Goal: Task Accomplishment & Management: Complete application form

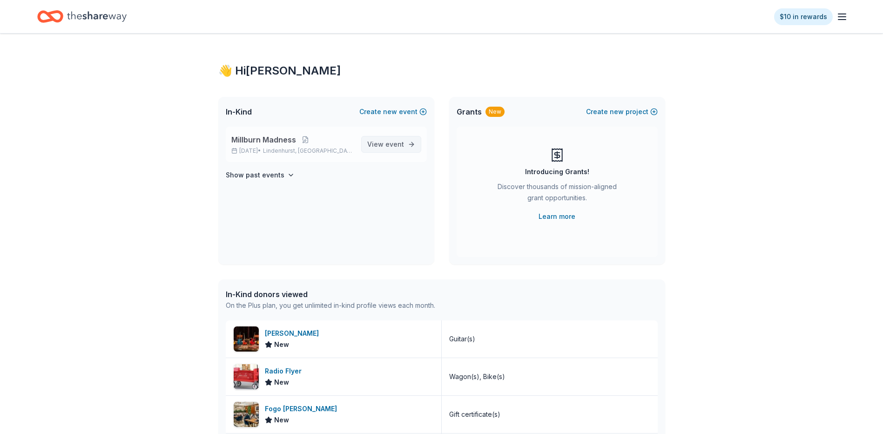
click at [375, 144] on span "View event" at bounding box center [385, 144] width 37 height 11
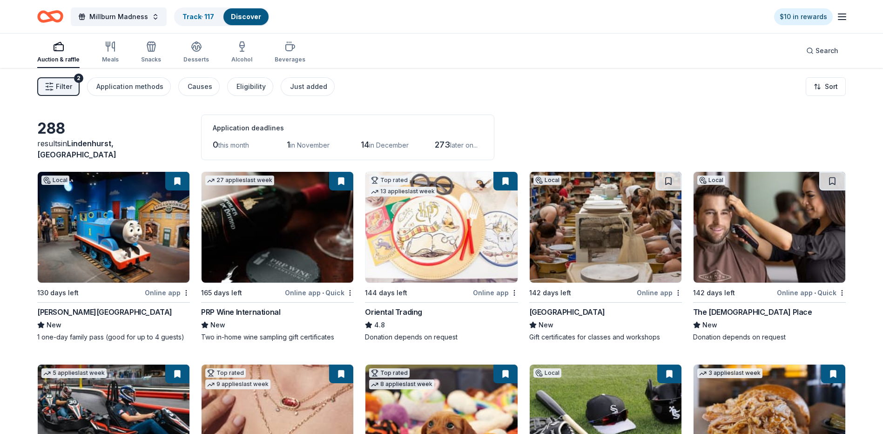
click at [840, 17] on icon "button" at bounding box center [842, 16] width 11 height 11
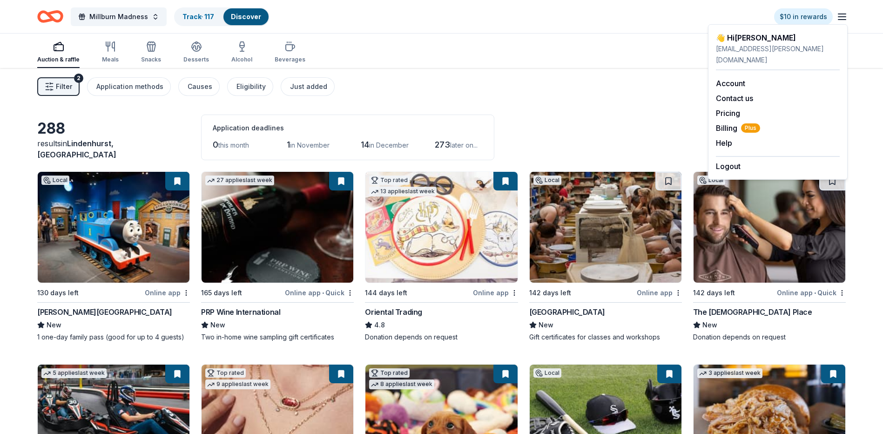
click at [792, 39] on div "👋 Hi Briana" at bounding box center [778, 37] width 124 height 11
click at [744, 41] on div "👋 Hi Briana" at bounding box center [778, 37] width 124 height 11
click at [101, 17] on span "Millburn Madness" at bounding box center [118, 16] width 59 height 11
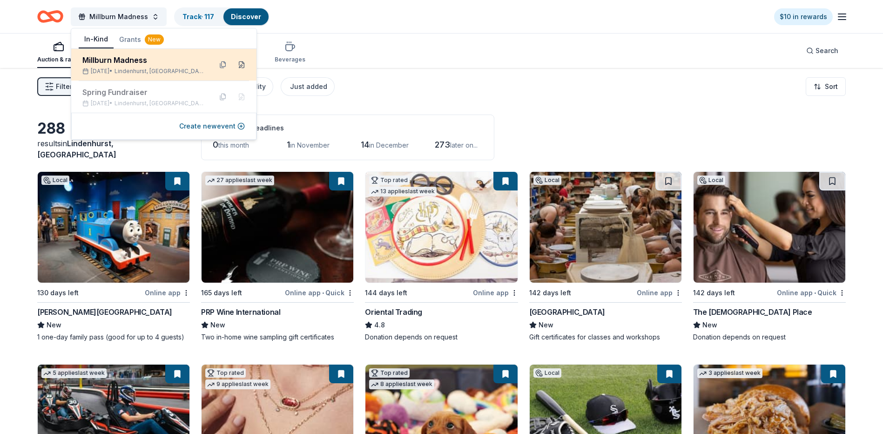
click at [239, 62] on button at bounding box center [241, 64] width 15 height 15
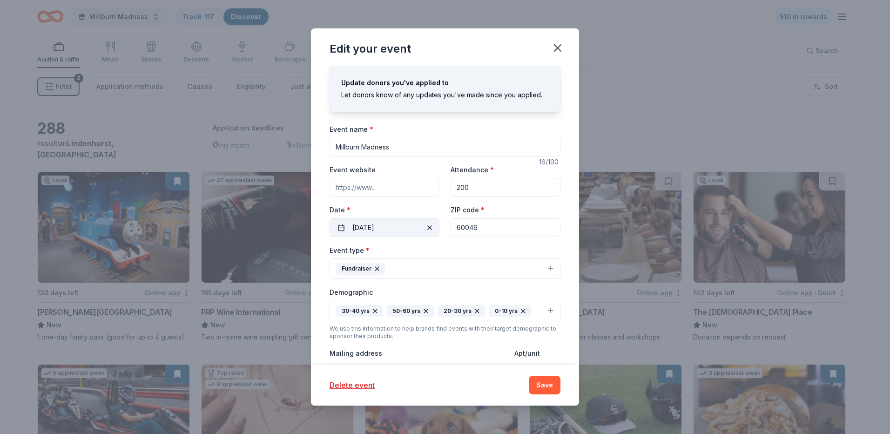
click at [408, 231] on button "03/07/2026" at bounding box center [385, 227] width 110 height 19
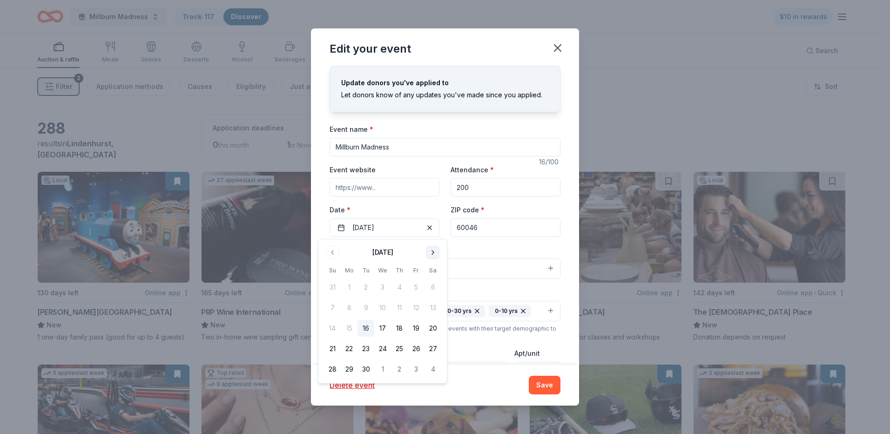
click at [432, 254] on button "Go to next month" at bounding box center [433, 252] width 13 height 13
click at [430, 254] on button "Go to next month" at bounding box center [433, 252] width 13 height 13
click at [431, 254] on button "Go to next month" at bounding box center [433, 252] width 13 height 13
click at [431, 255] on button "Go to next month" at bounding box center [433, 252] width 13 height 13
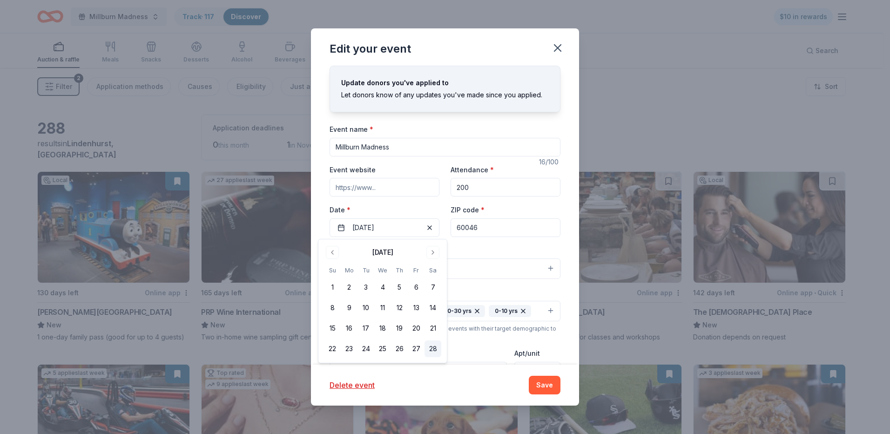
click at [432, 351] on button "28" at bounding box center [433, 348] width 17 height 17
click at [545, 383] on button "Save" at bounding box center [545, 385] width 32 height 19
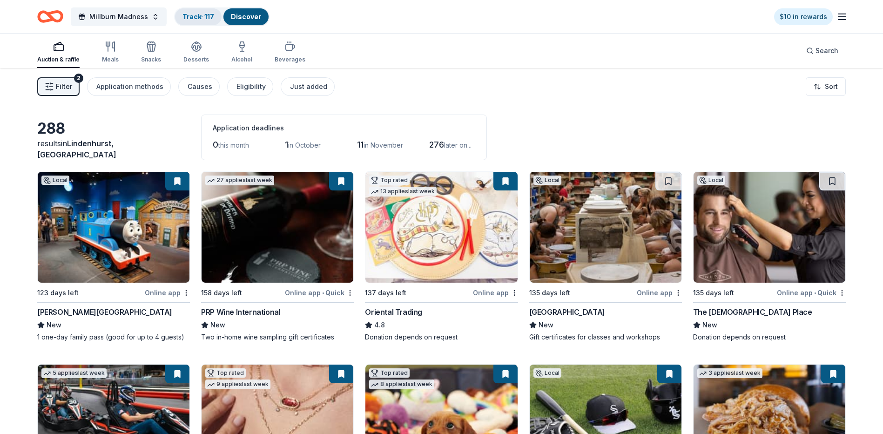
click at [176, 19] on div "Track · 117" at bounding box center [198, 16] width 47 height 17
click at [205, 17] on button "Track · 117 Discover" at bounding box center [221, 16] width 95 height 19
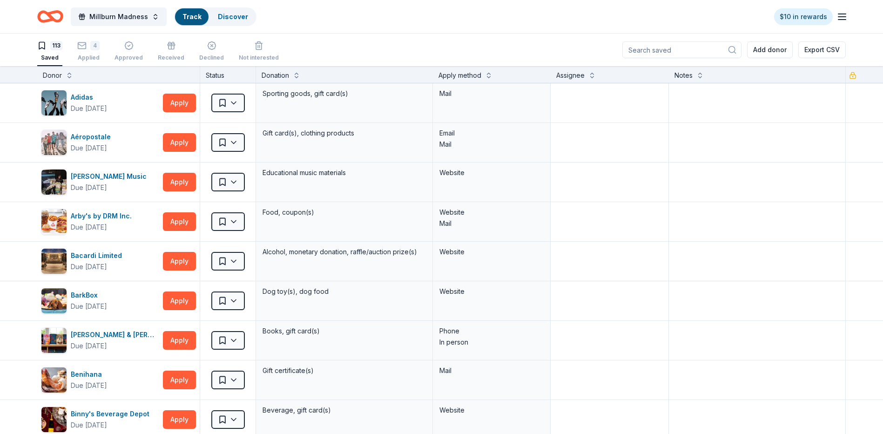
scroll to position [0, 0]
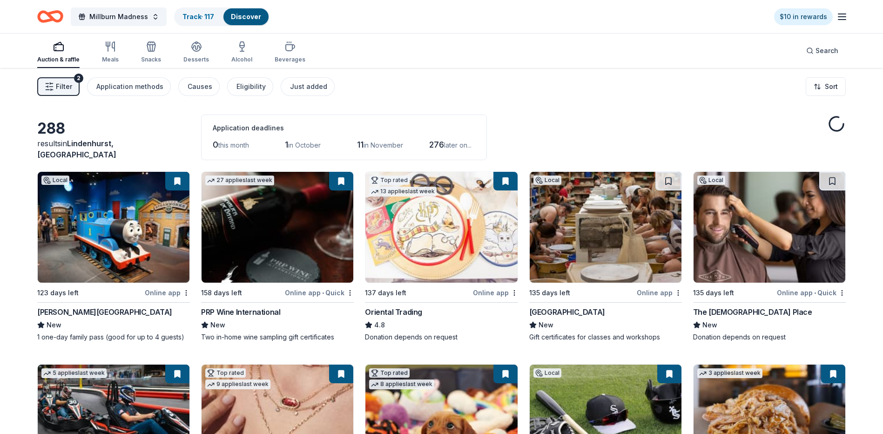
click at [93, 51] on div "Auction & raffle Meals Snacks Desserts Alcohol Beverages" at bounding box center [171, 52] width 268 height 31
click at [197, 19] on link "Track · 117" at bounding box center [199, 17] width 32 height 8
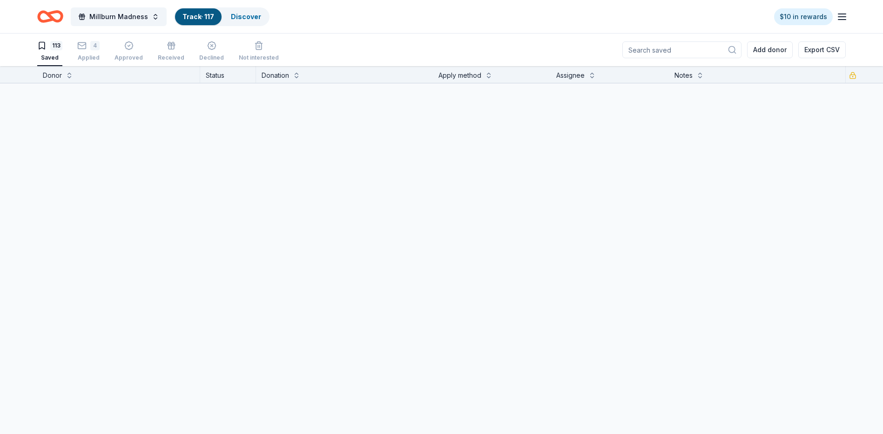
scroll to position [0, 0]
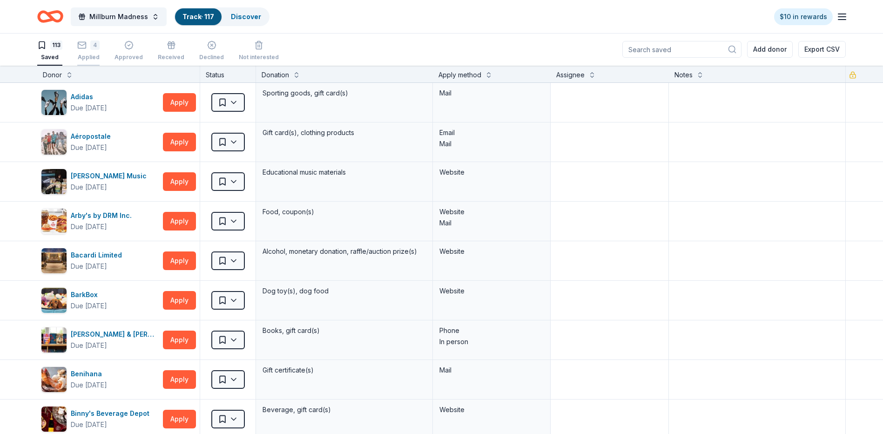
click at [92, 49] on div "4" at bounding box center [94, 45] width 9 height 9
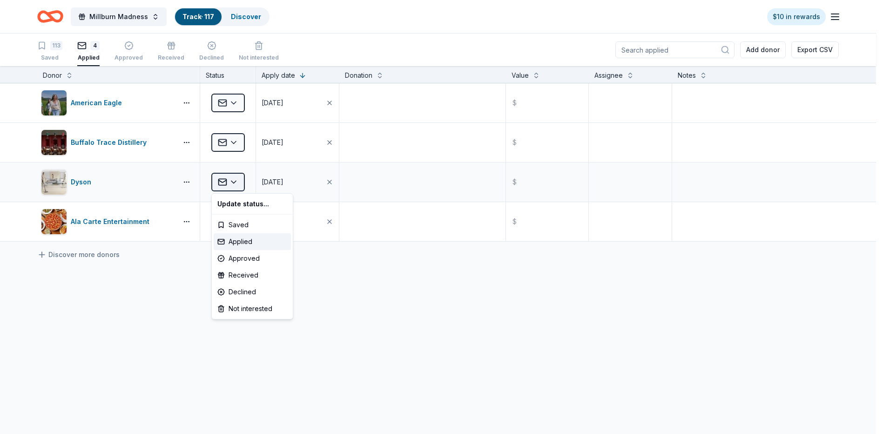
click at [236, 181] on html "Millburn Madness Track · 117 Discover $10 in rewards 113 Saved 4 Applied Approv…" at bounding box center [441, 217] width 883 height 434
click at [244, 258] on div "Approved" at bounding box center [252, 258] width 77 height 17
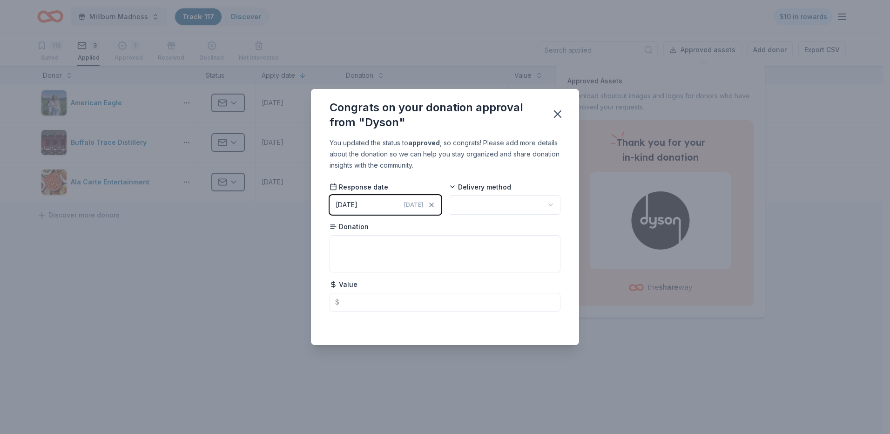
click at [414, 205] on span "Today" at bounding box center [413, 204] width 19 height 7
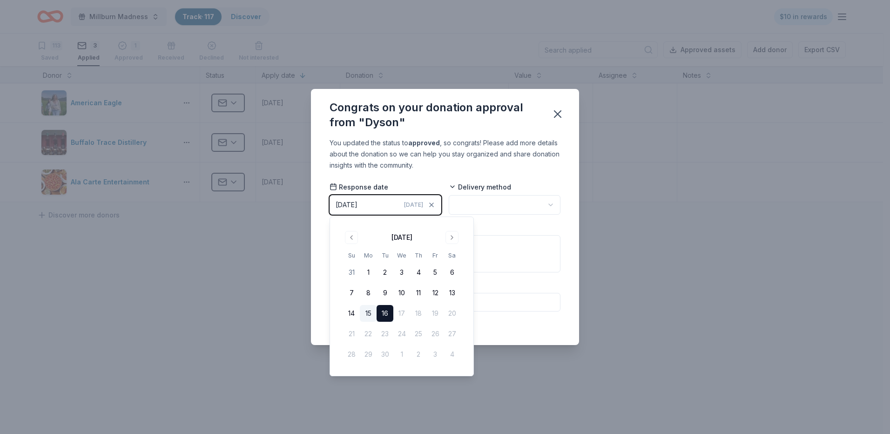
click at [370, 316] on button "15" at bounding box center [368, 313] width 17 height 17
click at [477, 208] on html "Millburn Madness Track · 117 Discover $10 in rewards 113 Saved 3 Applied 1 Appr…" at bounding box center [445, 217] width 890 height 434
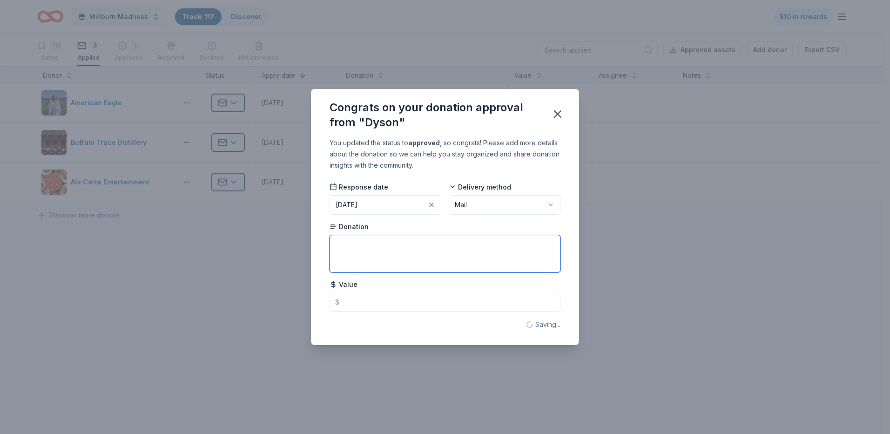
click at [457, 245] on textarea at bounding box center [445, 253] width 231 height 37
type textarea "Dyson Supersonic Hairdryer"
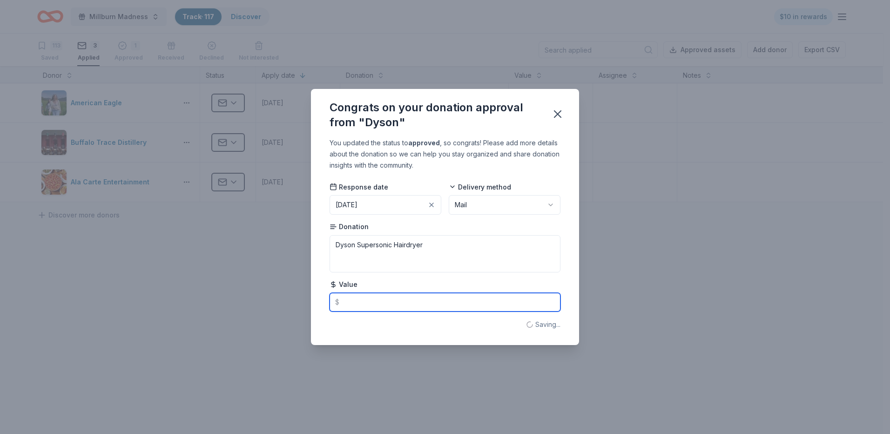
click at [416, 304] on input "text" at bounding box center [445, 302] width 231 height 19
type input "429.99"
click at [560, 111] on icon "button" at bounding box center [557, 114] width 13 height 13
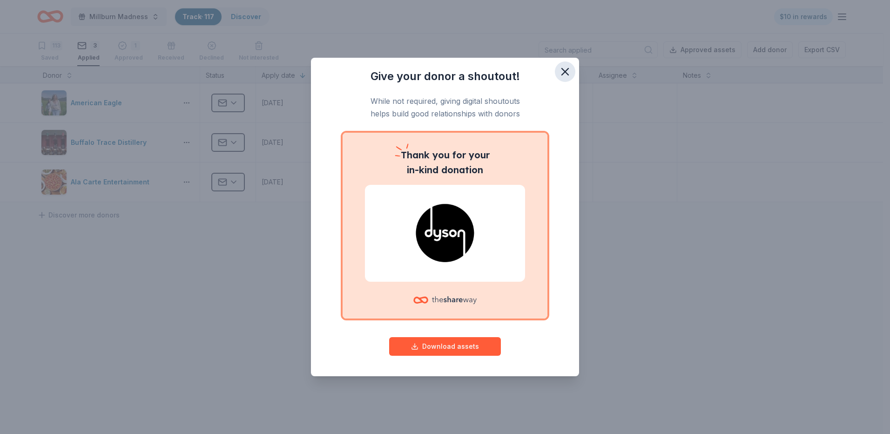
click at [563, 72] on icon "button" at bounding box center [565, 71] width 13 height 13
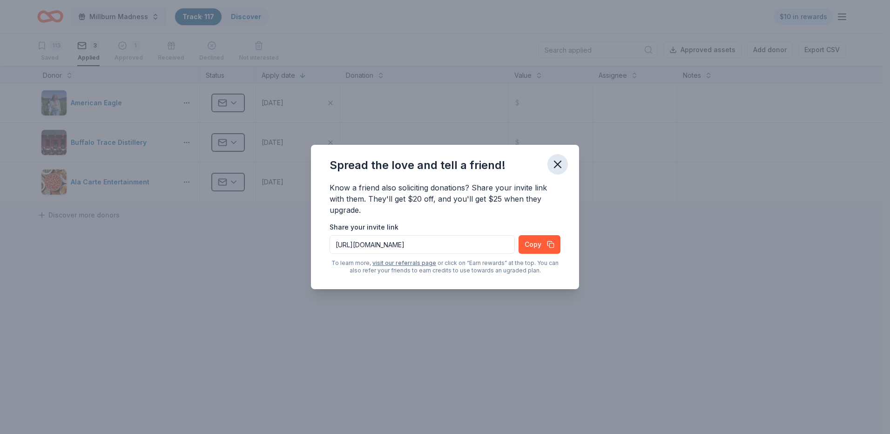
click at [563, 162] on icon "button" at bounding box center [557, 164] width 13 height 13
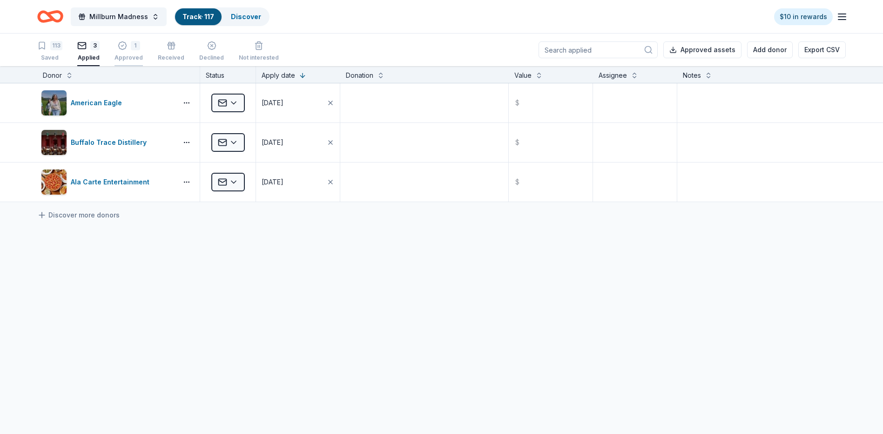
click at [131, 41] on div "1" at bounding box center [135, 40] width 9 height 9
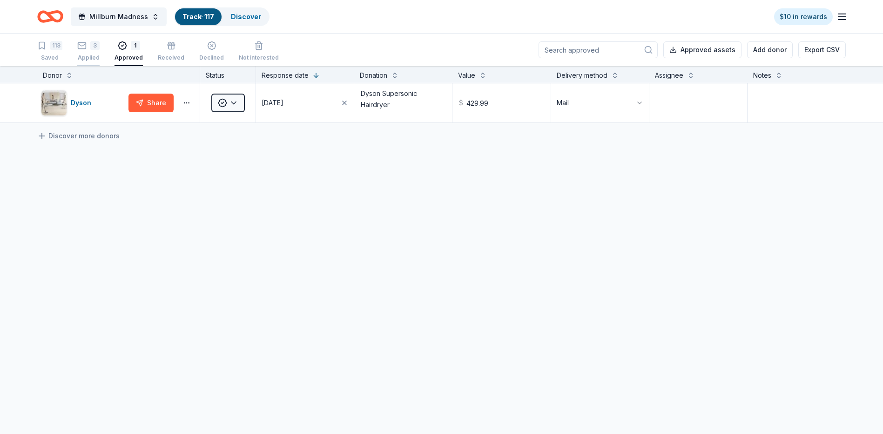
click at [91, 55] on div "Applied" at bounding box center [88, 57] width 22 height 7
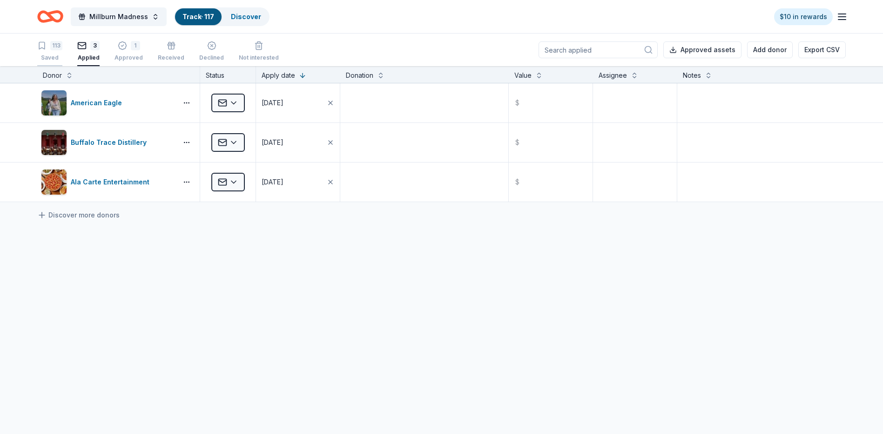
click at [50, 52] on div "113 Saved" at bounding box center [49, 51] width 25 height 20
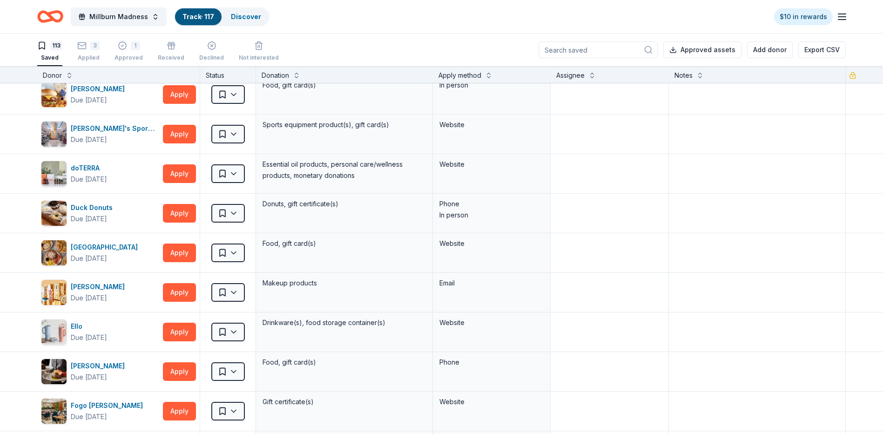
scroll to position [1257, 0]
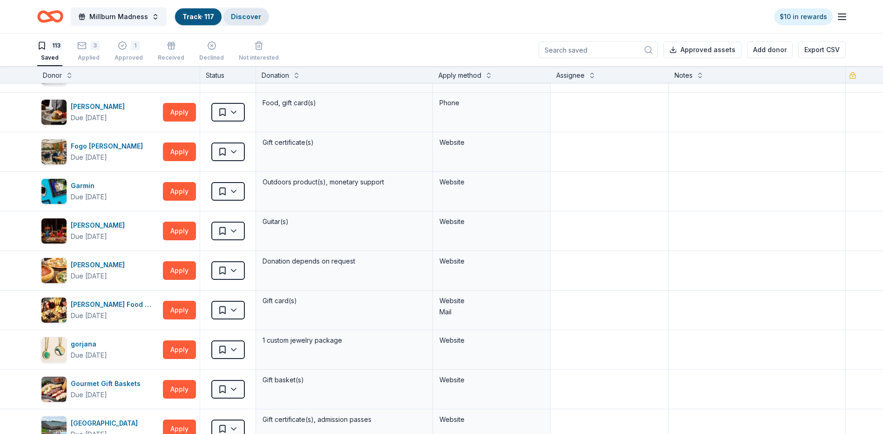
click at [253, 13] on link "Discover" at bounding box center [246, 17] width 30 height 8
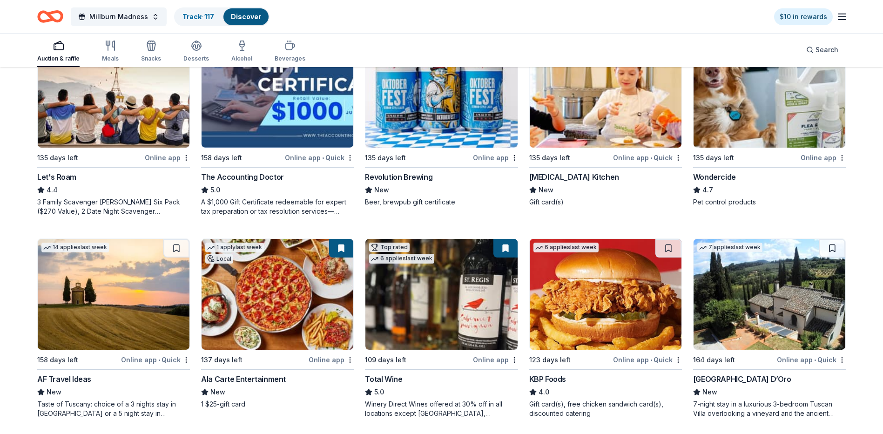
scroll to position [449, 0]
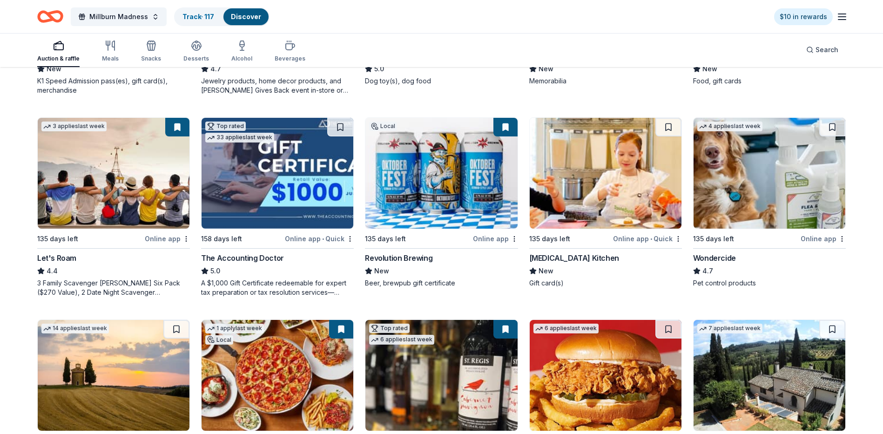
click at [337, 293] on div "A $1,000 Gift Certificate redeemable for expert tax preparation or tax resoluti…" at bounding box center [277, 287] width 153 height 19
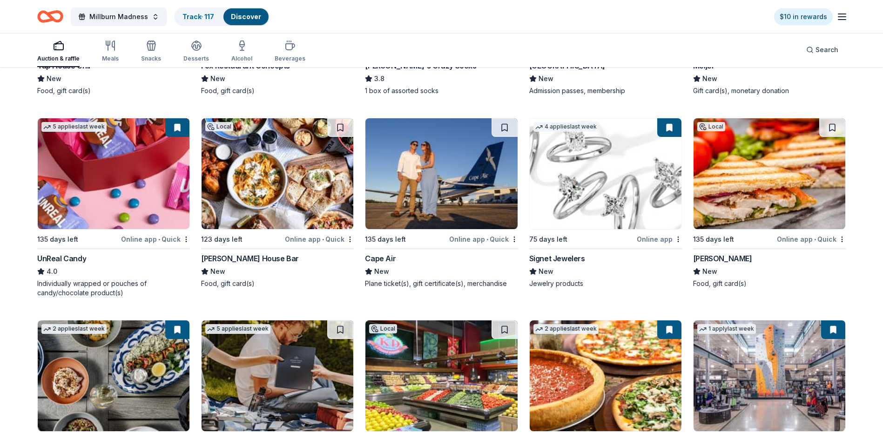
scroll to position [3962, 0]
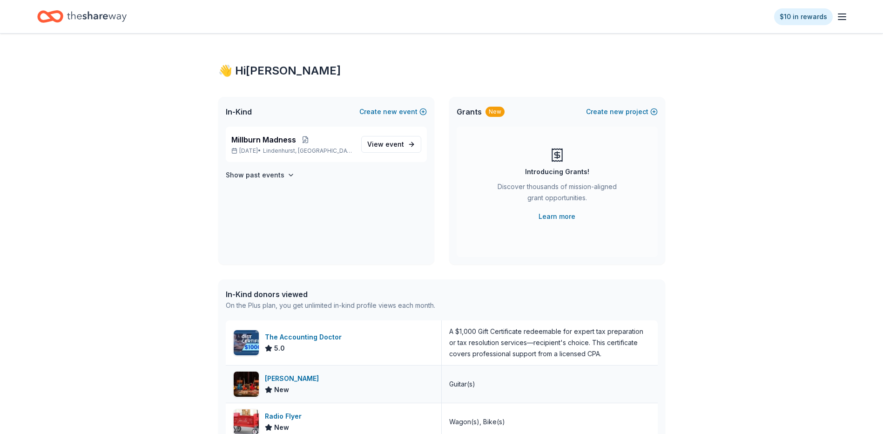
click at [303, 377] on div "Gibson New" at bounding box center [334, 384] width 216 height 37
click at [386, 146] on span "View event" at bounding box center [385, 144] width 37 height 11
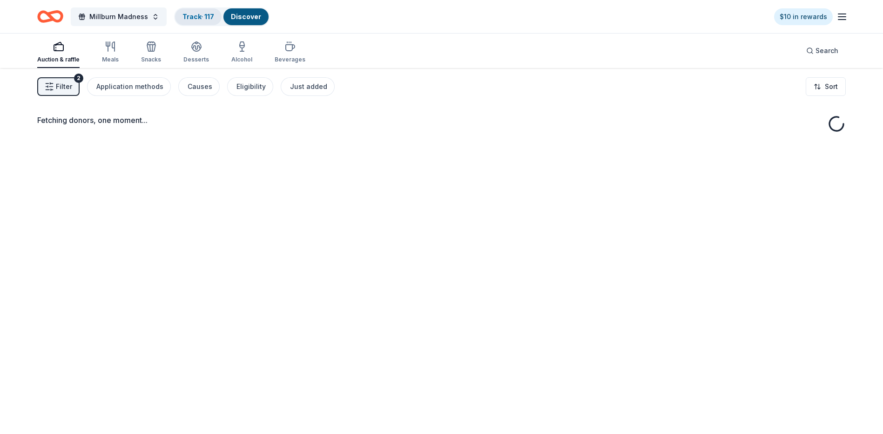
click at [190, 17] on link "Track · 117" at bounding box center [199, 17] width 32 height 8
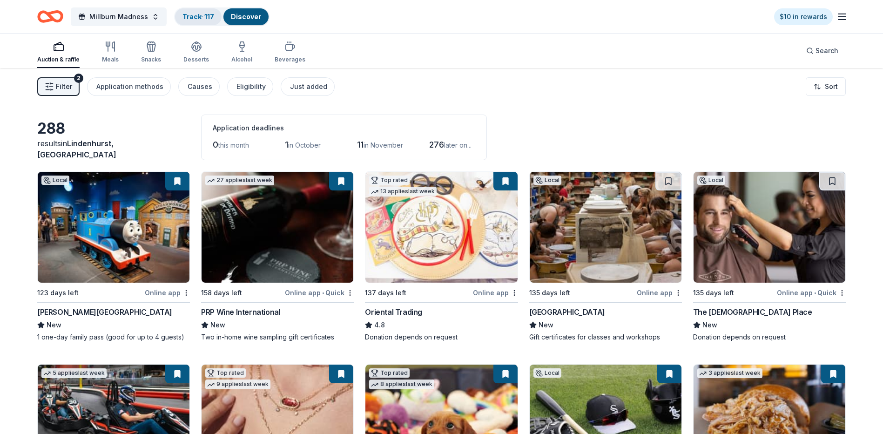
click at [190, 13] on link "Track · 117" at bounding box center [199, 17] width 32 height 8
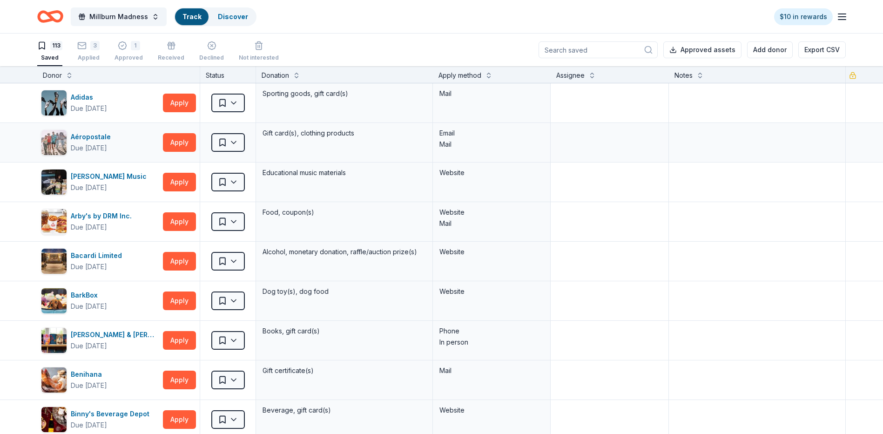
scroll to position [0, 0]
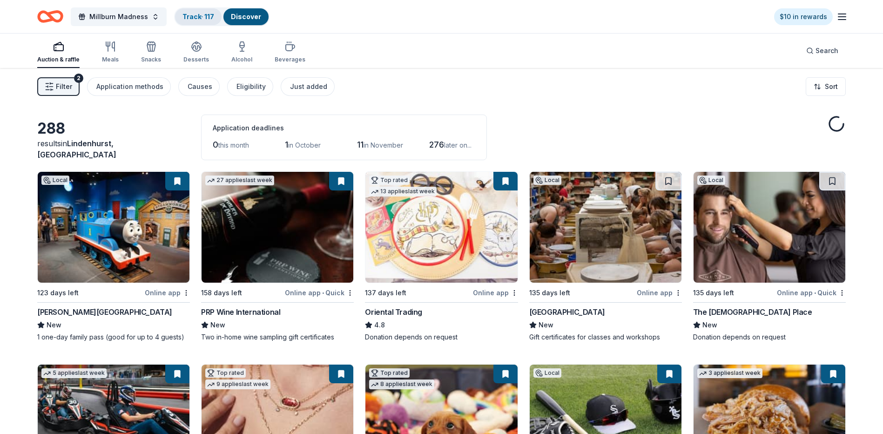
click at [193, 22] on div "Track · 117" at bounding box center [198, 16] width 47 height 17
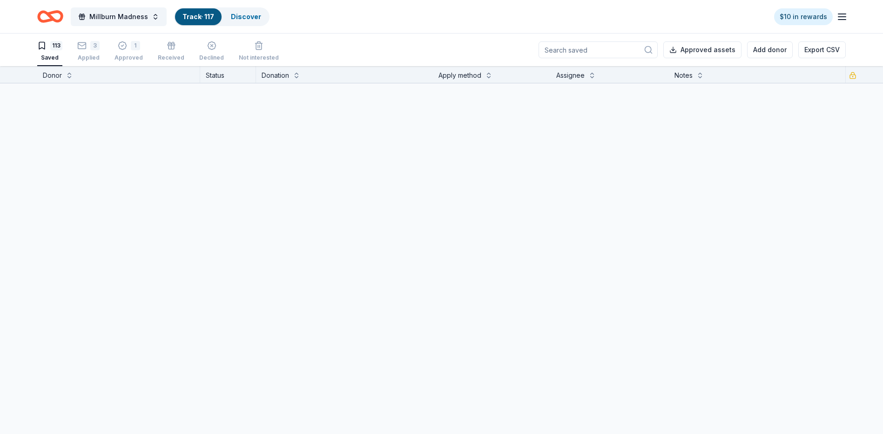
scroll to position [0, 0]
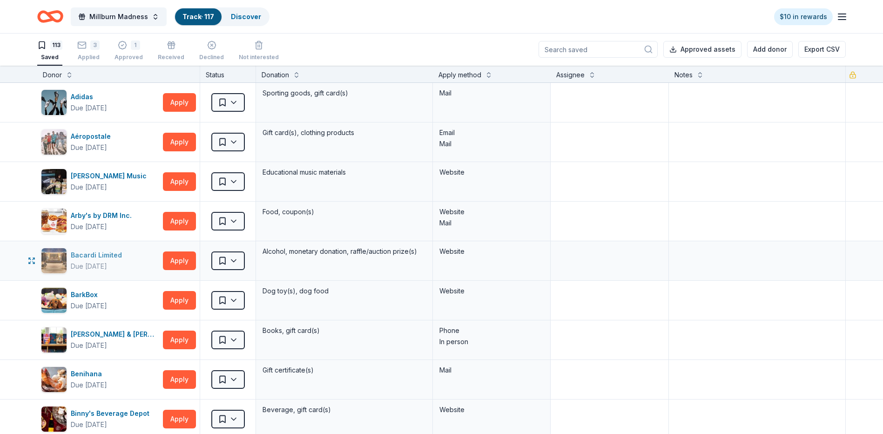
click at [105, 253] on div "Bacardi Limited" at bounding box center [98, 255] width 55 height 11
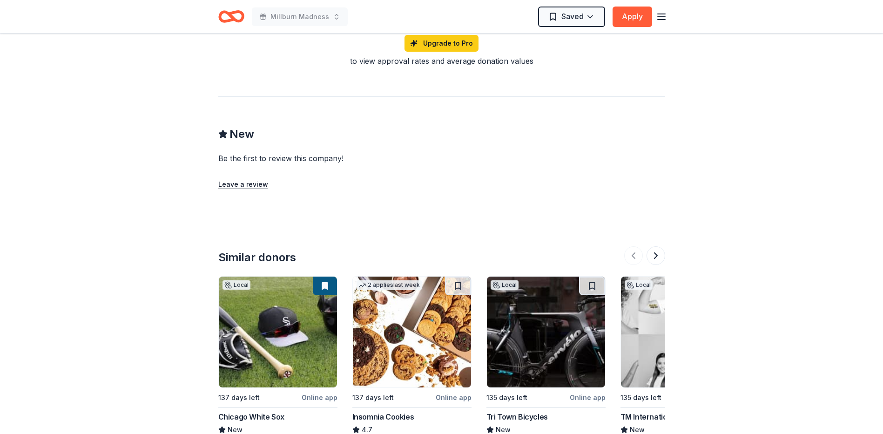
scroll to position [885, 0]
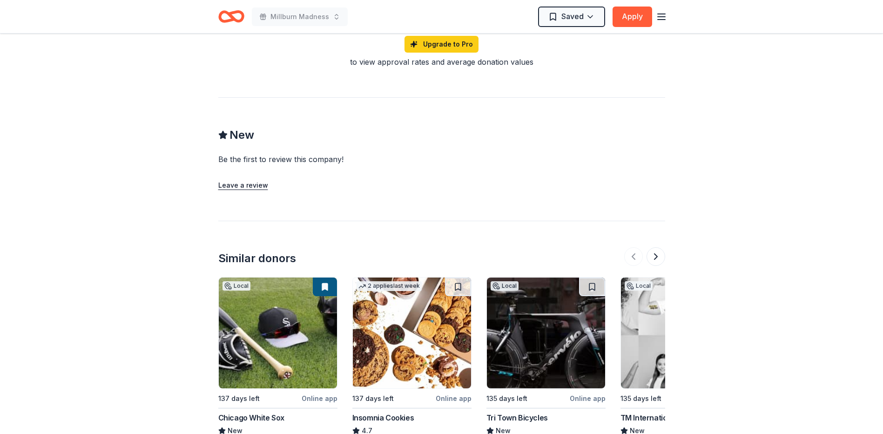
click at [242, 349] on img at bounding box center [278, 333] width 118 height 111
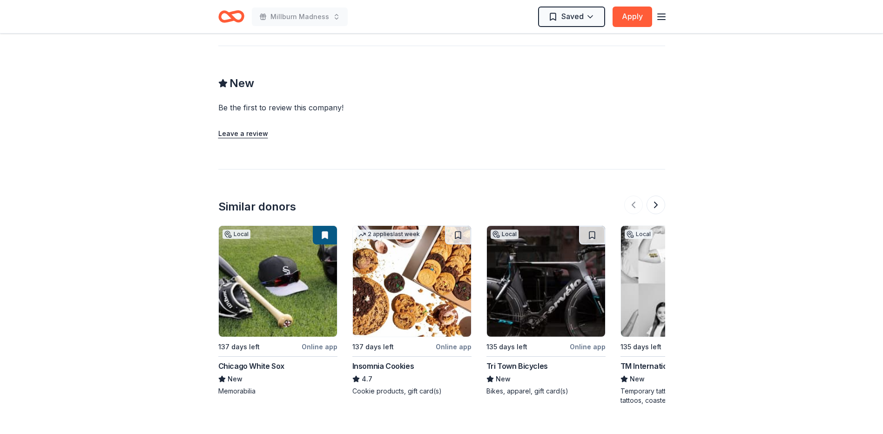
scroll to position [1034, 0]
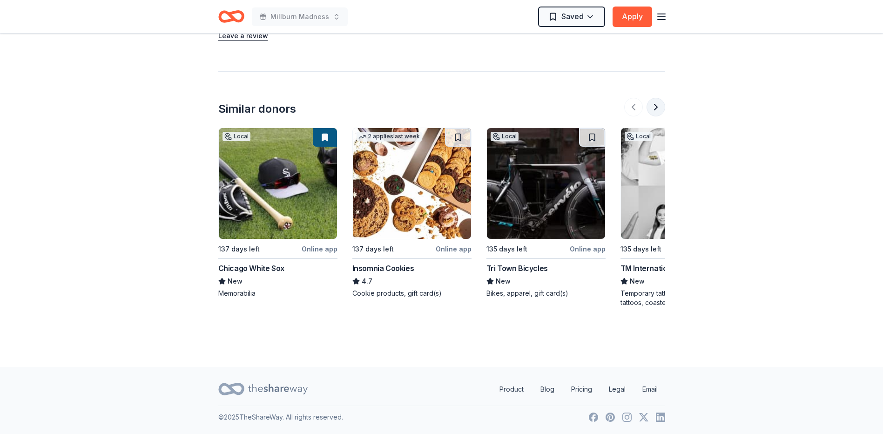
click at [662, 107] on button at bounding box center [656, 107] width 19 height 19
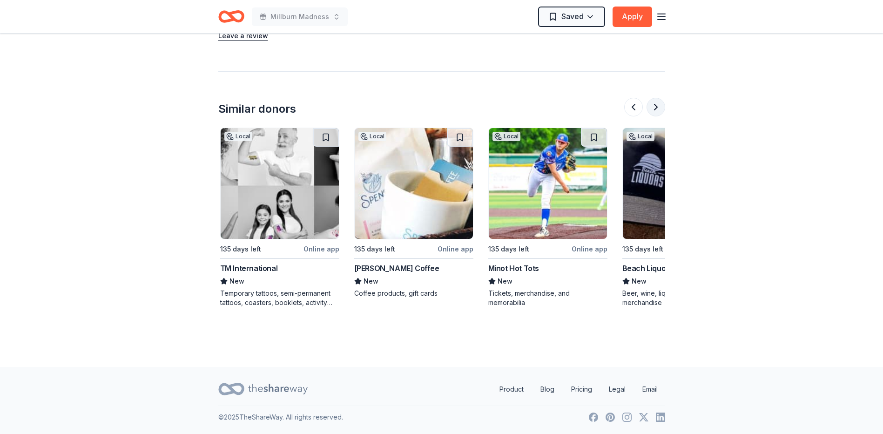
scroll to position [0, 402]
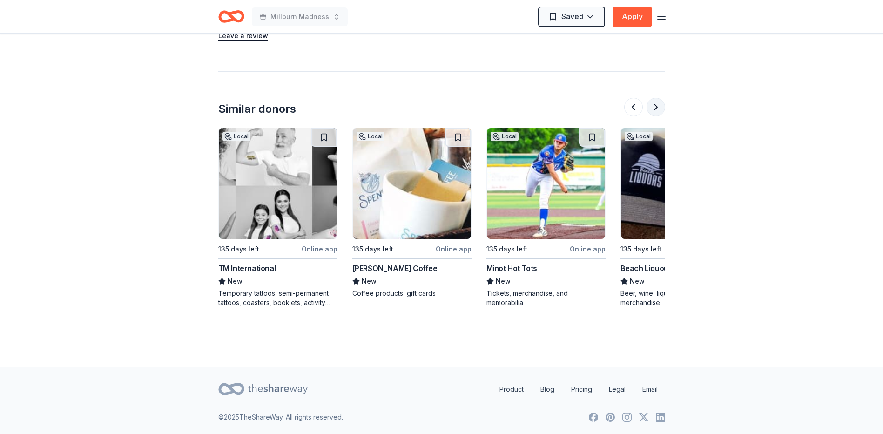
click at [660, 106] on button at bounding box center [656, 107] width 19 height 19
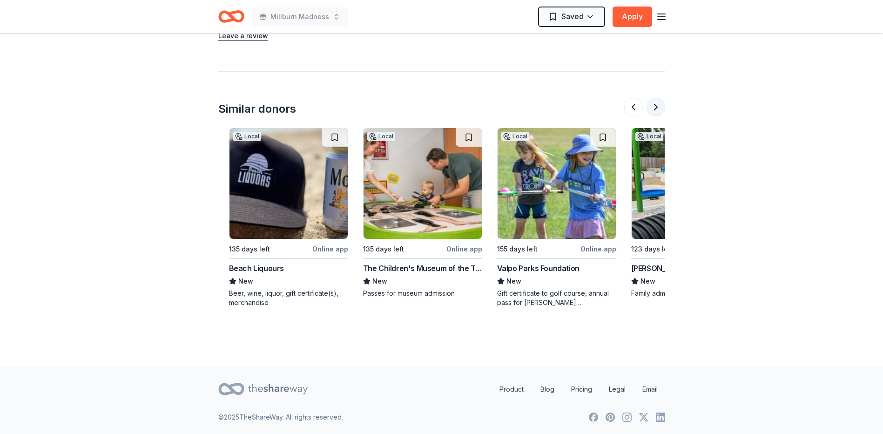
scroll to position [0, 805]
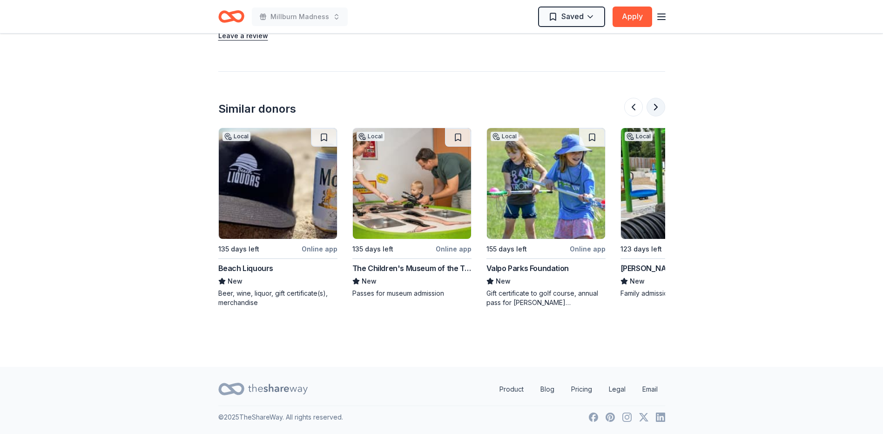
click at [660, 106] on button at bounding box center [656, 107] width 19 height 19
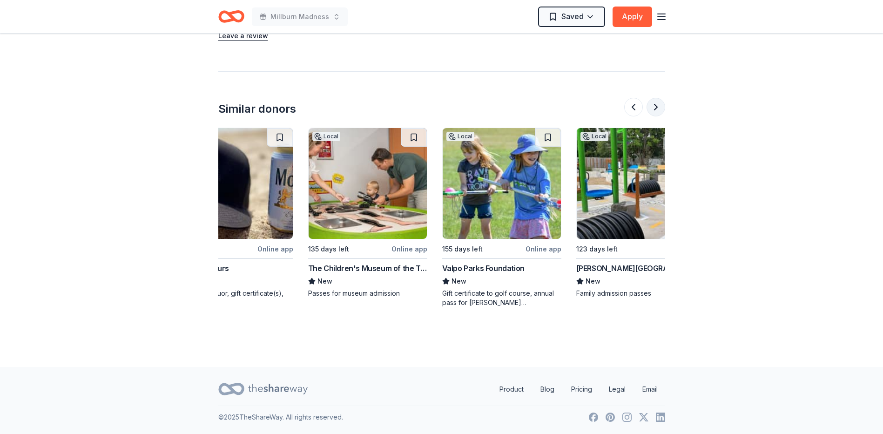
scroll to position [0, 879]
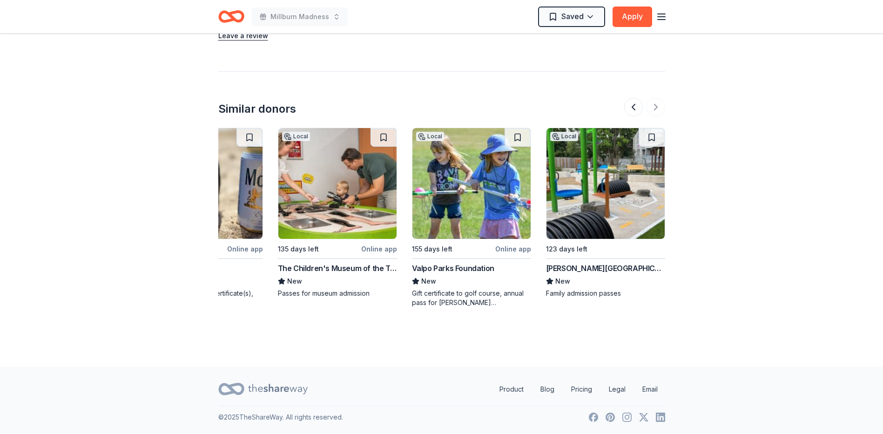
click at [615, 186] on img at bounding box center [606, 183] width 118 height 111
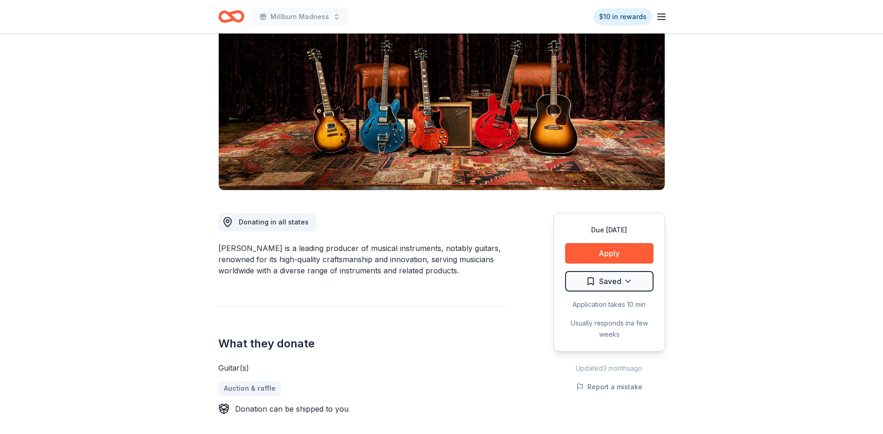
scroll to position [0, 0]
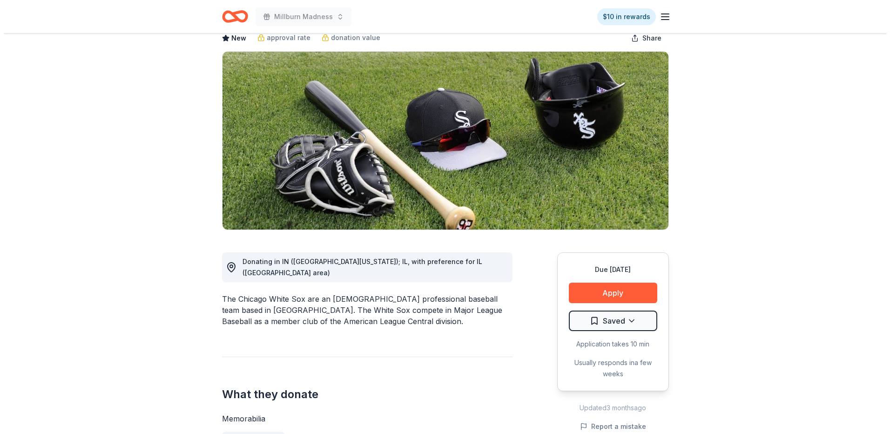
scroll to position [233, 0]
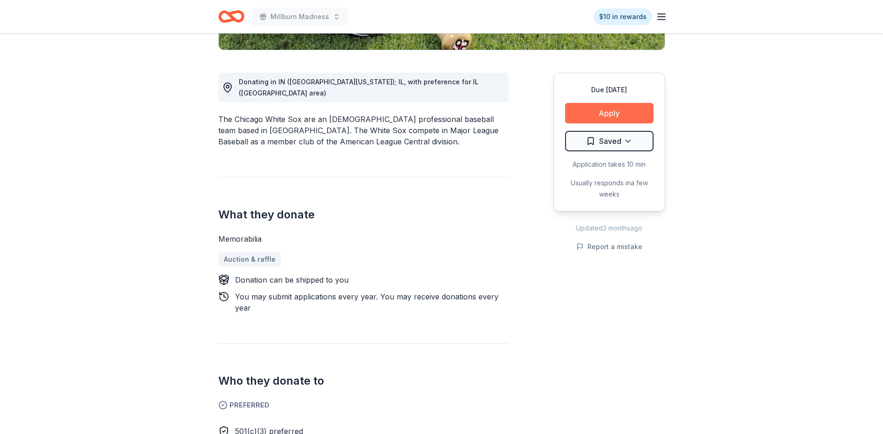
click at [611, 115] on button "Apply" at bounding box center [609, 113] width 88 height 20
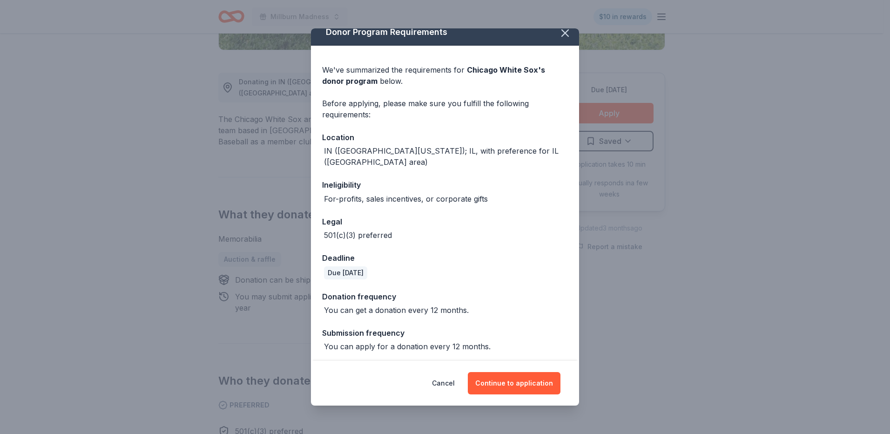
scroll to position [12, 0]
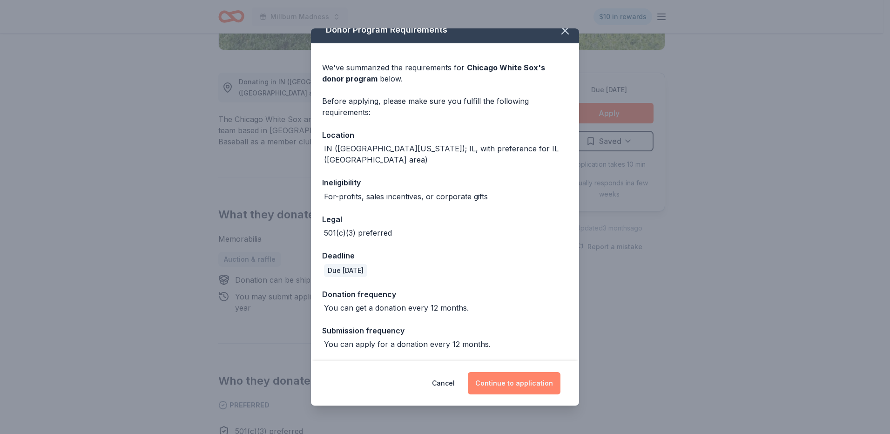
click at [509, 380] on button "Continue to application" at bounding box center [514, 383] width 93 height 22
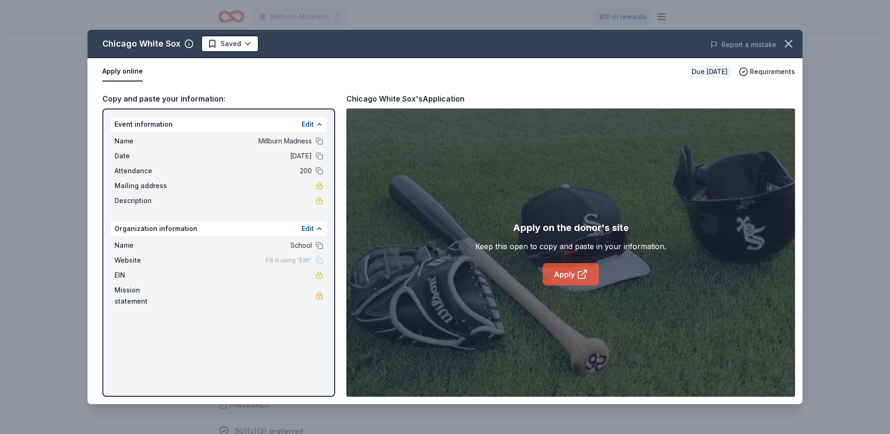
click at [564, 274] on link "Apply" at bounding box center [571, 274] width 56 height 22
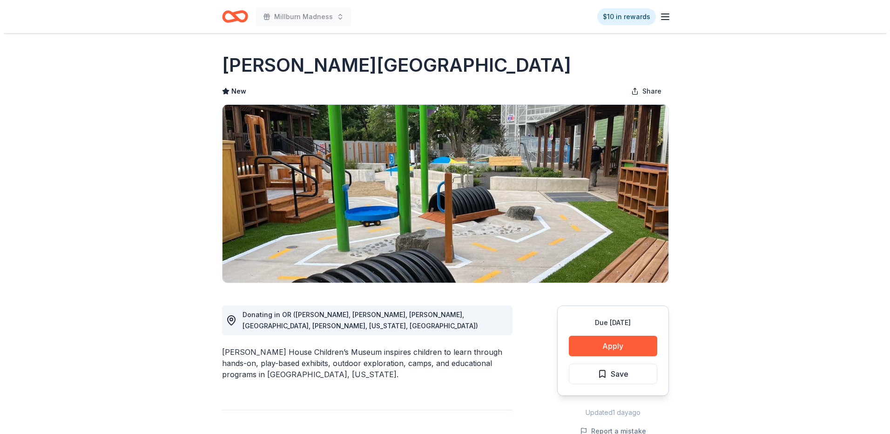
scroll to position [93, 0]
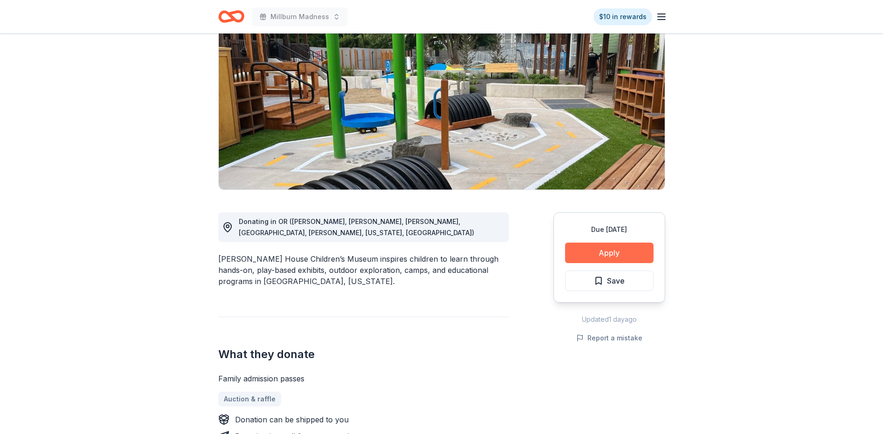
click at [597, 250] on button "Apply" at bounding box center [609, 253] width 88 height 20
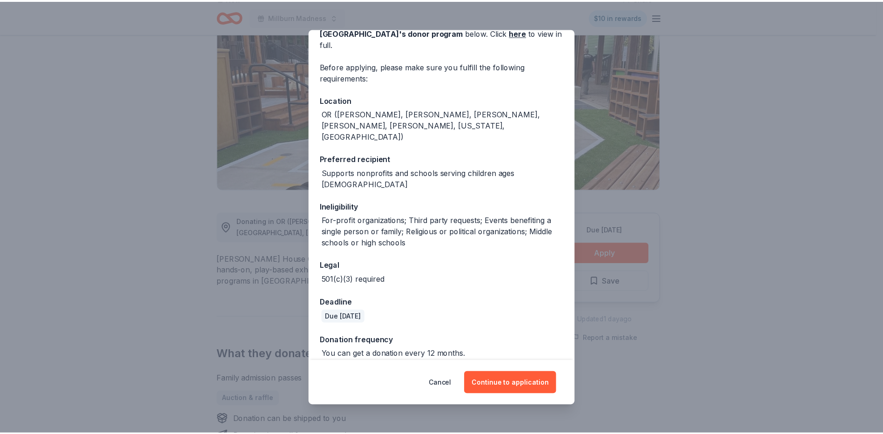
scroll to position [60, 0]
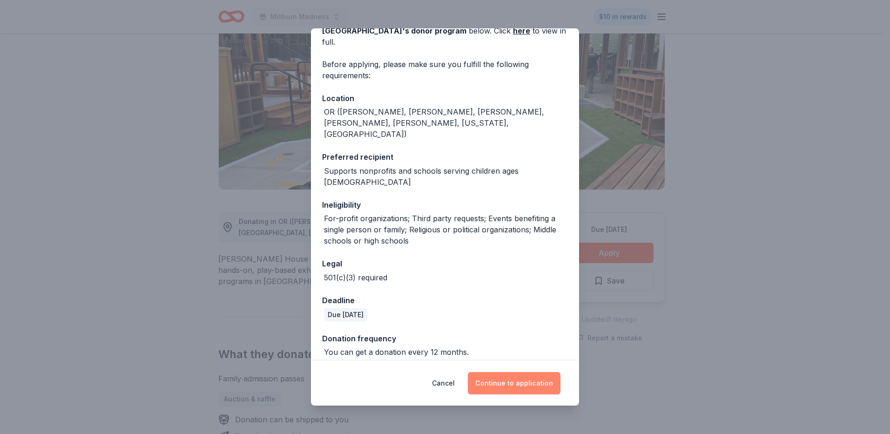
click at [510, 386] on button "Continue to application" at bounding box center [514, 383] width 93 height 22
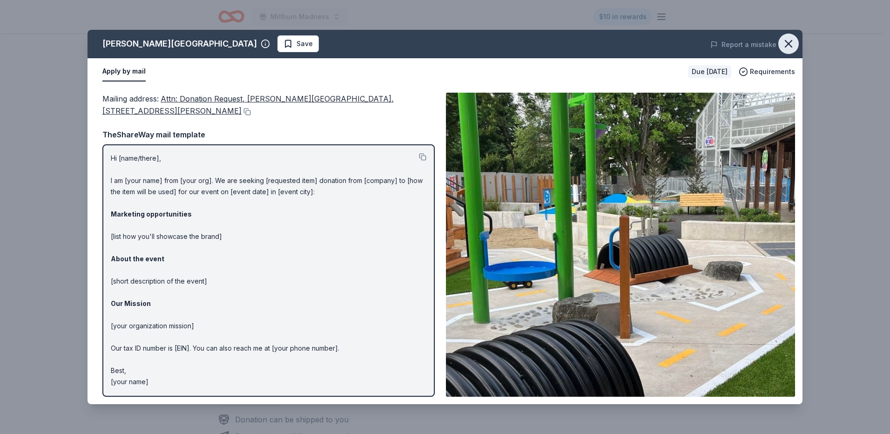
click at [784, 46] on icon "button" at bounding box center [788, 43] width 13 height 13
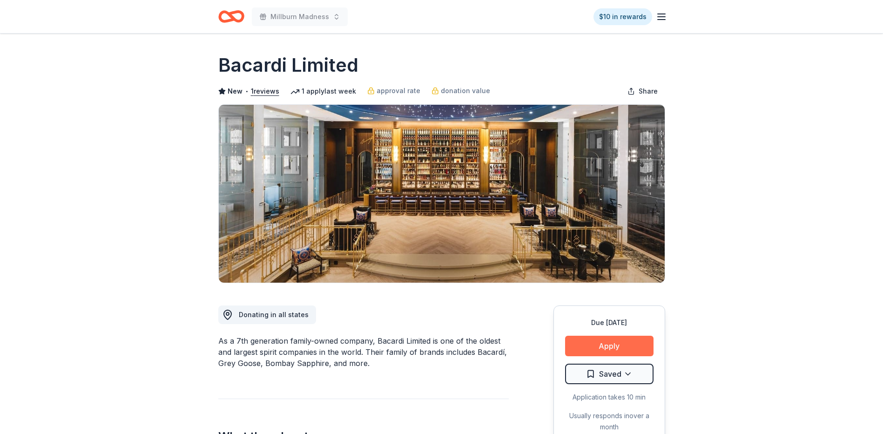
click at [605, 348] on button "Apply" at bounding box center [609, 346] width 88 height 20
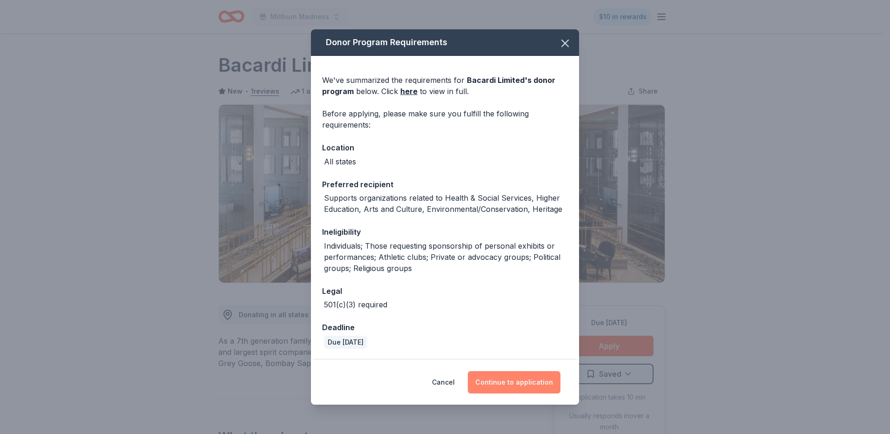
click at [516, 376] on button "Continue to application" at bounding box center [514, 382] width 93 height 22
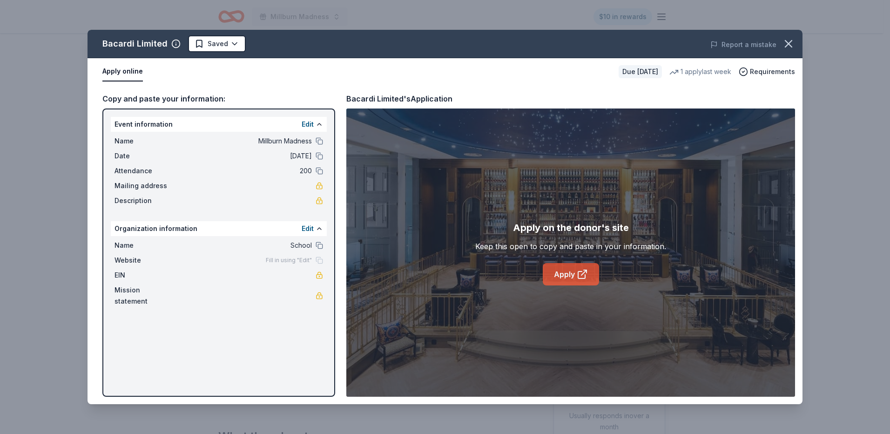
click at [562, 268] on link "Apply" at bounding box center [571, 274] width 56 height 22
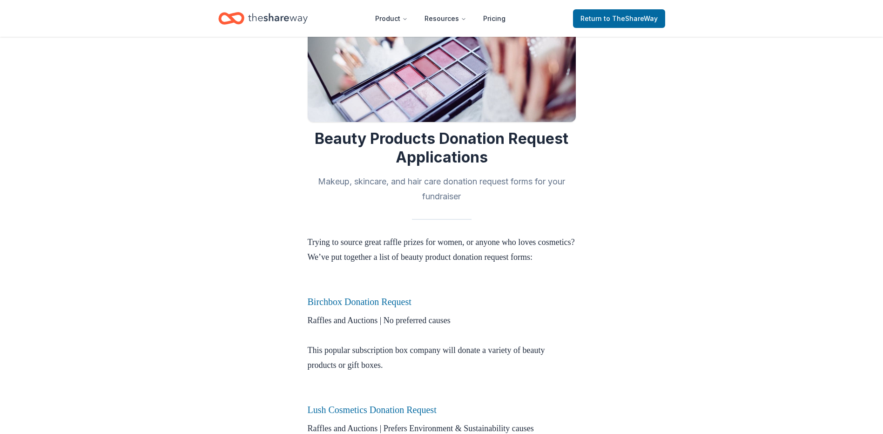
scroll to position [233, 0]
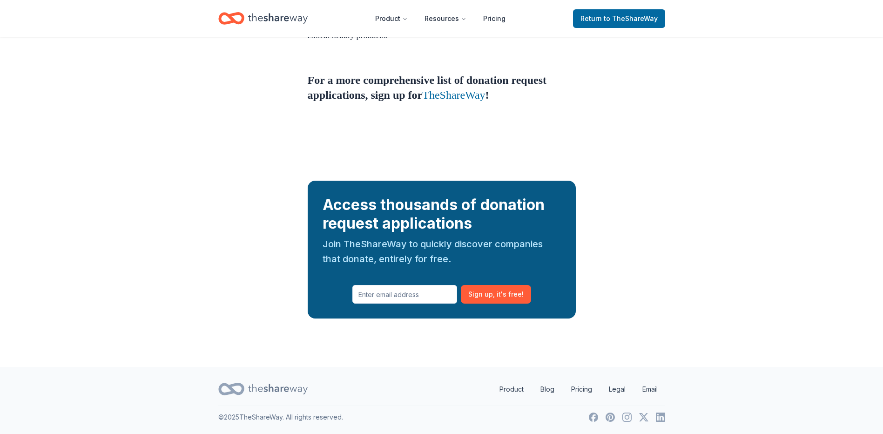
scroll to position [1064, 0]
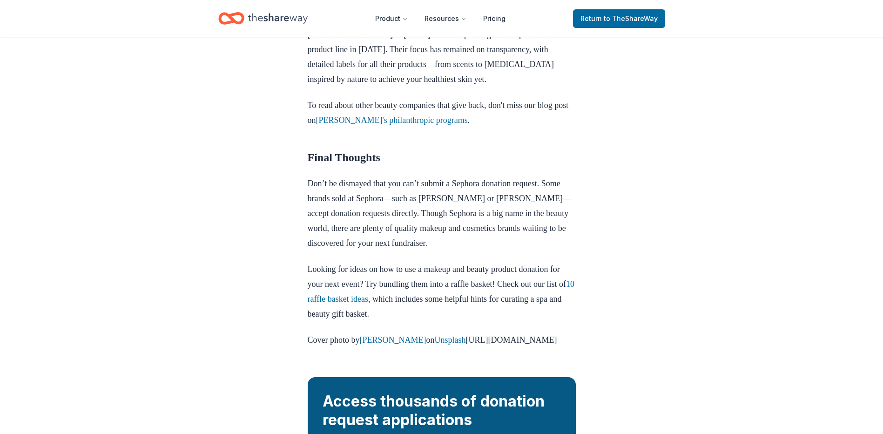
scroll to position [1350, 0]
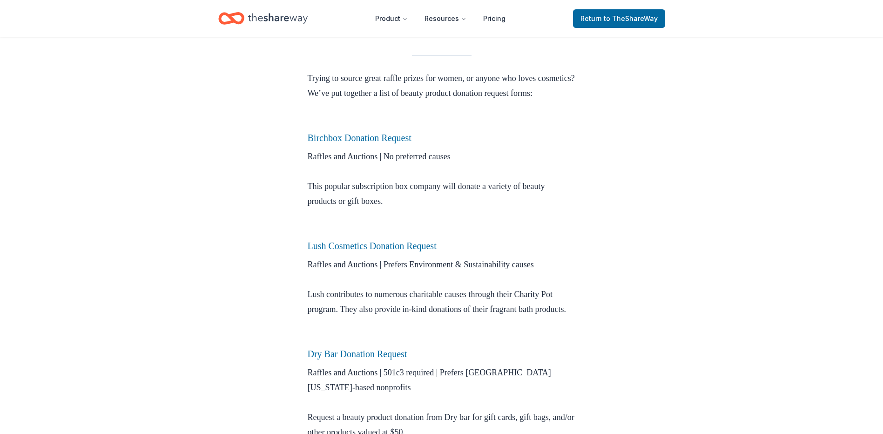
scroll to position [373, 0]
